Goal: Transaction & Acquisition: Purchase product/service

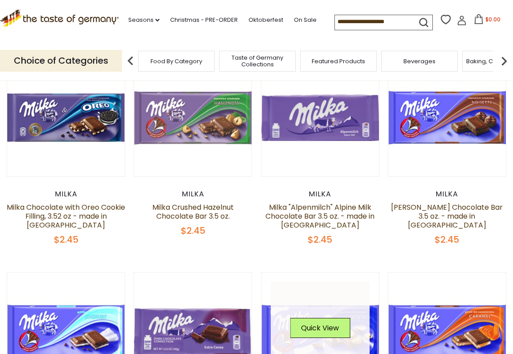
scroll to position [98, 0]
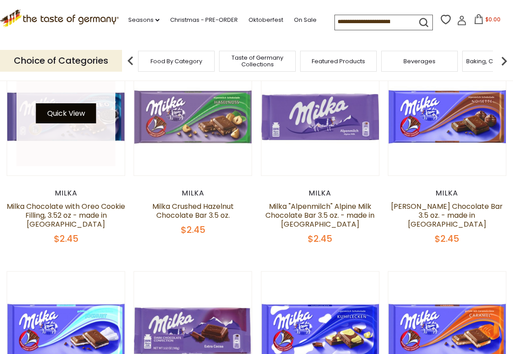
click at [64, 113] on button "Quick View" at bounding box center [66, 113] width 60 height 20
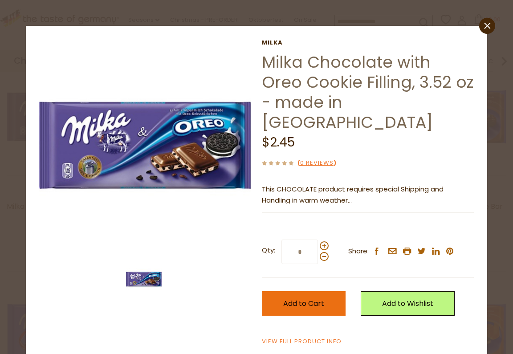
click at [300, 299] on span "Add to Cart" at bounding box center [303, 304] width 41 height 10
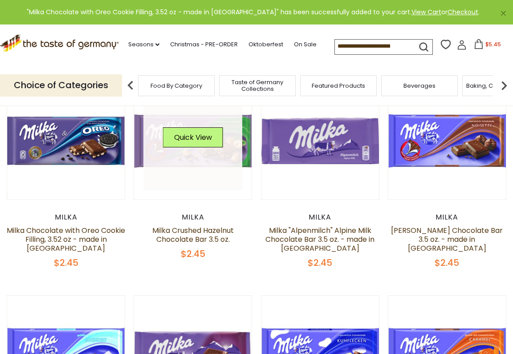
scroll to position [74, 0]
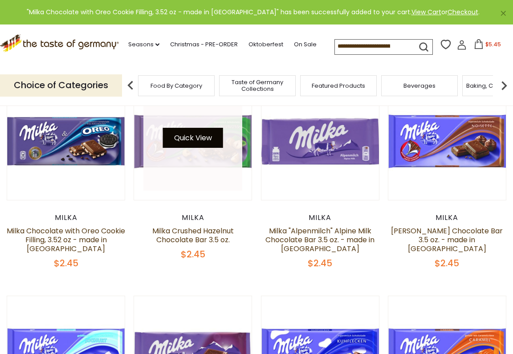
click at [193, 143] on button "Quick View" at bounding box center [193, 138] width 60 height 20
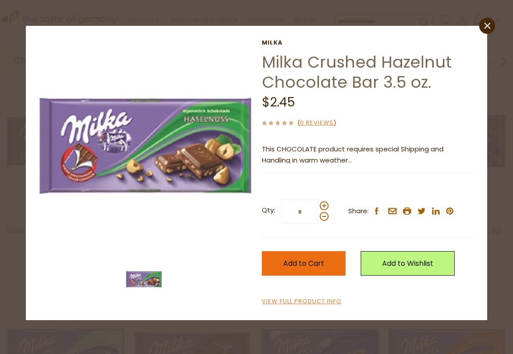
click at [308, 263] on span "Add to Cart" at bounding box center [303, 264] width 41 height 10
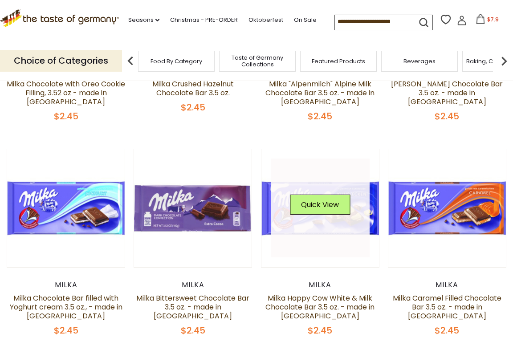
scroll to position [229, 0]
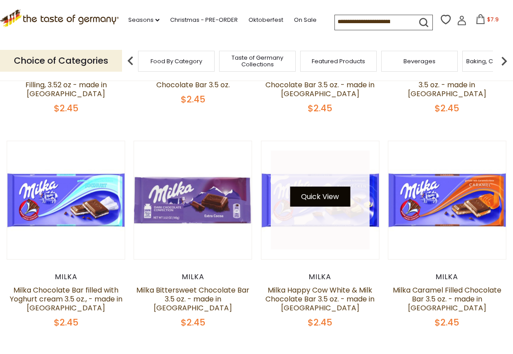
click at [326, 195] on button "Quick View" at bounding box center [320, 197] width 60 height 20
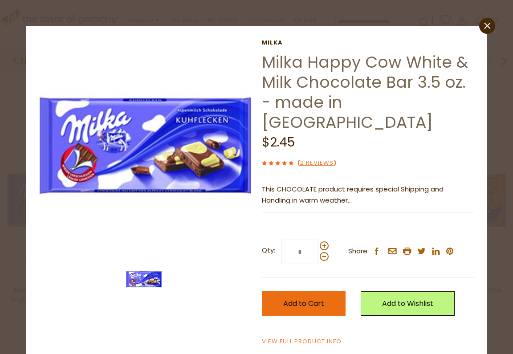
click at [299, 299] on span "Add to Cart" at bounding box center [303, 304] width 41 height 10
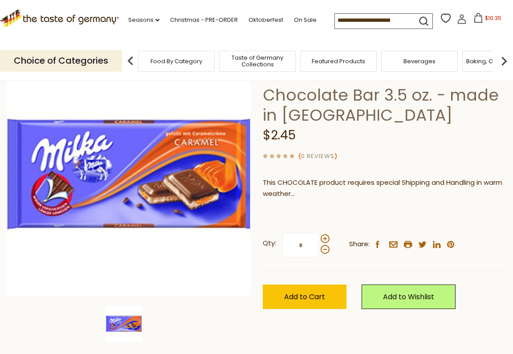
scroll to position [115, 0]
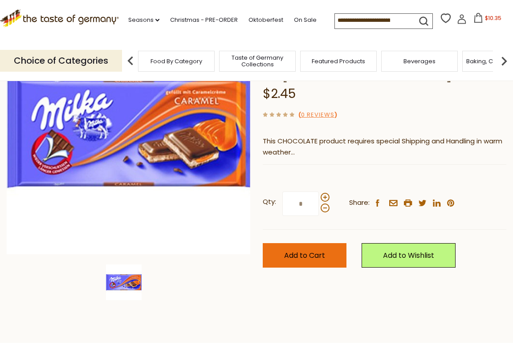
click at [305, 251] on span "Add to Cart" at bounding box center [304, 256] width 41 height 10
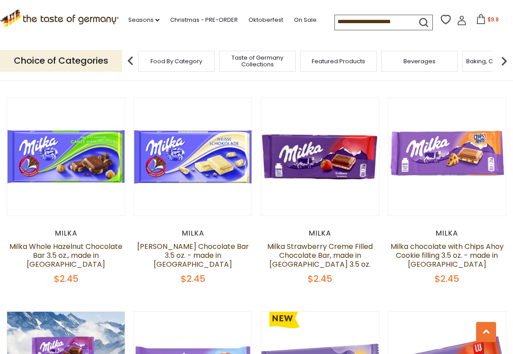
scroll to position [490, 0]
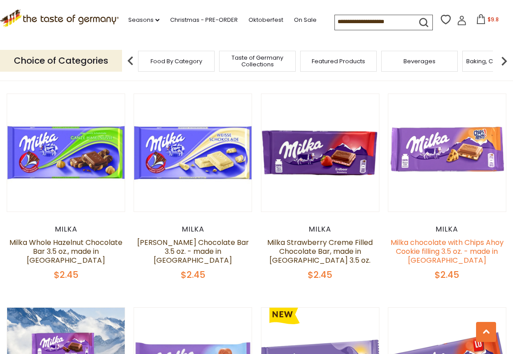
click at [461, 247] on link "Milka chocolate with Chips Ahoy Cookie filling 3.5 oz. - made in [GEOGRAPHIC_DA…" at bounding box center [447, 252] width 113 height 28
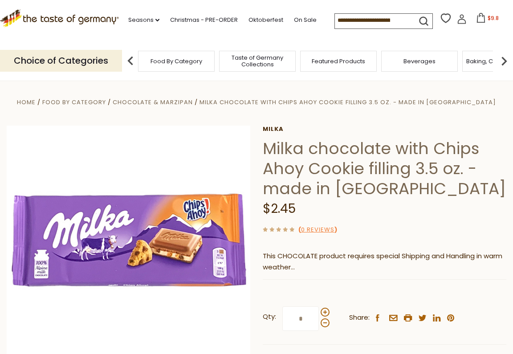
scroll to position [35, 0]
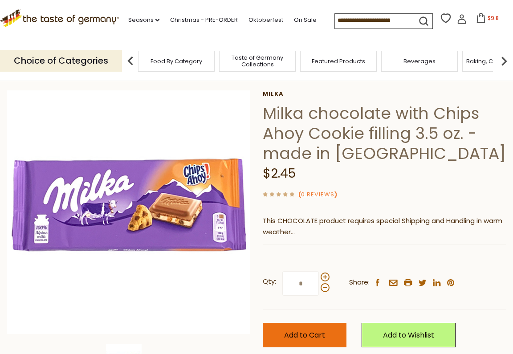
click at [318, 330] on span "Add to Cart" at bounding box center [304, 335] width 41 height 10
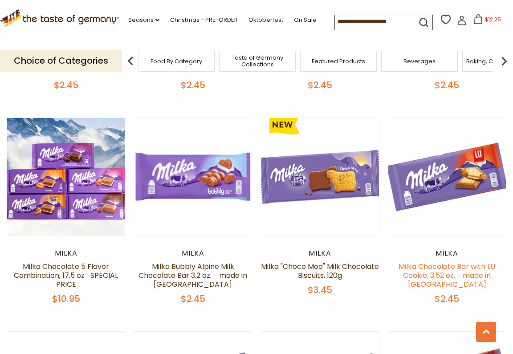
scroll to position [684, 0]
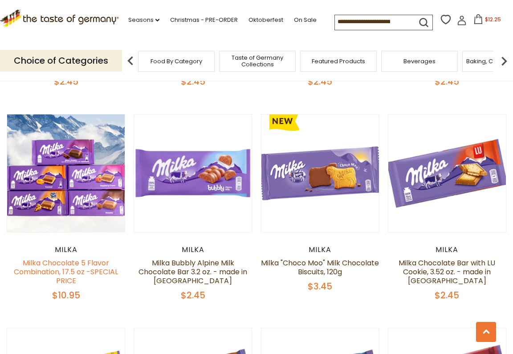
click at [102, 264] on link "Milka Chocolate 5 Flavor Combination, 17.5 oz -SPECIAL PRICE" at bounding box center [66, 272] width 104 height 28
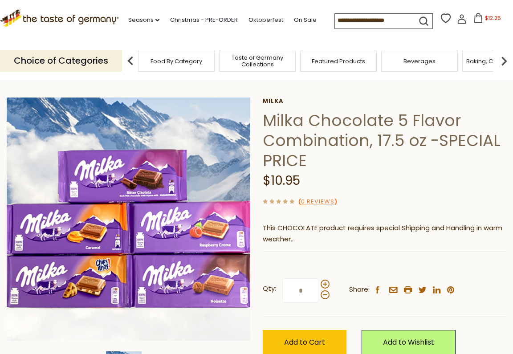
scroll to position [69, 0]
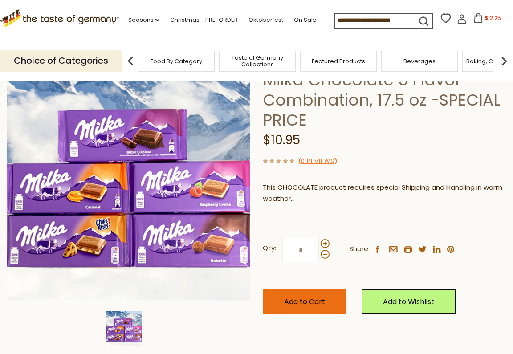
click at [317, 297] on span "Add to Cart" at bounding box center [304, 302] width 41 height 10
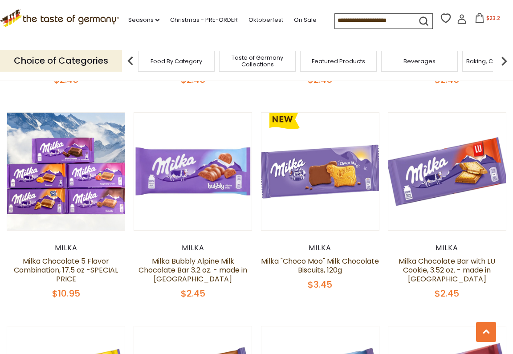
scroll to position [686, 0]
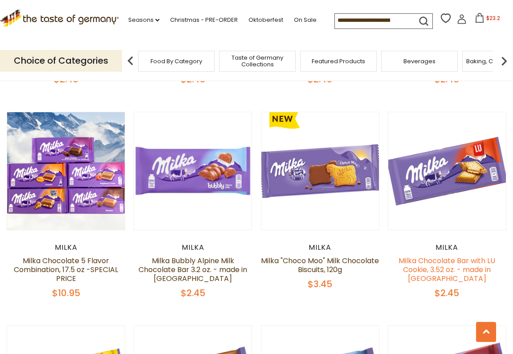
click at [441, 268] on link "Milka Chocolate Bar with LU Cookie, 3.52 oz. - made in [GEOGRAPHIC_DATA]" at bounding box center [447, 270] width 97 height 28
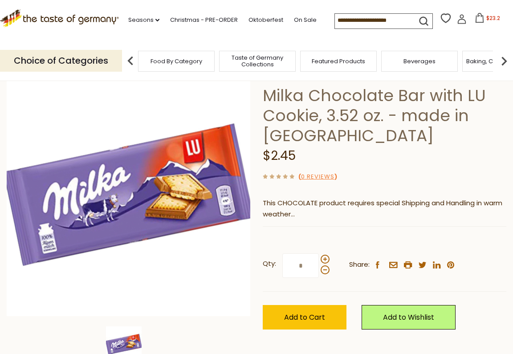
scroll to position [85, 0]
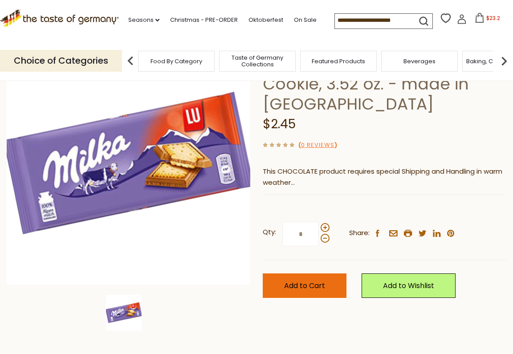
click at [324, 278] on button "Add to Cart" at bounding box center [305, 286] width 84 height 25
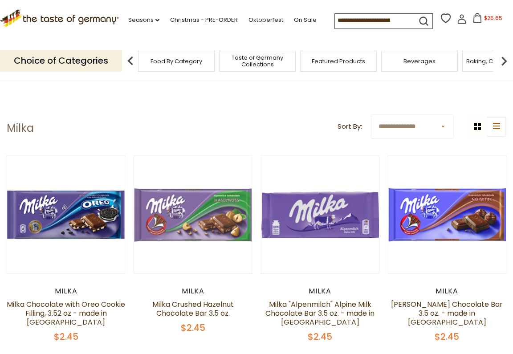
click at [485, 18] on span "$25.65" at bounding box center [494, 18] width 18 height 8
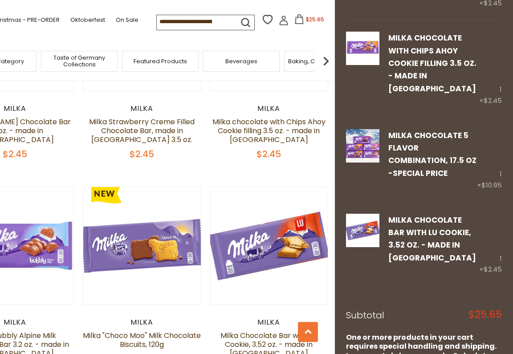
scroll to position [646, 0]
